Goal: Task Accomplishment & Management: Use online tool/utility

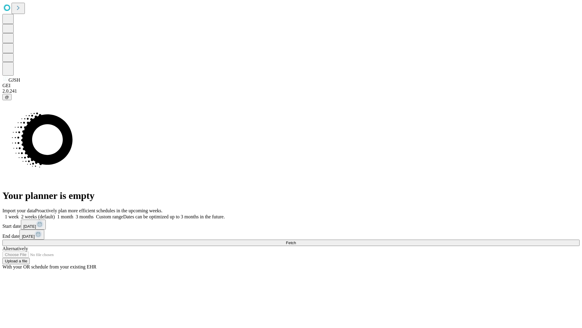
click at [296, 240] on span "Fetch" at bounding box center [291, 242] width 10 height 5
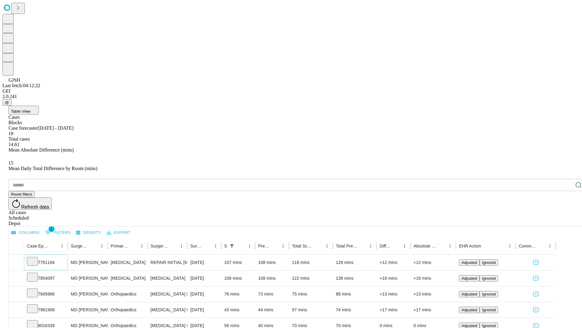
click at [35, 258] on icon at bounding box center [32, 261] width 6 height 6
